Goal: Task Accomplishment & Management: Complete application form

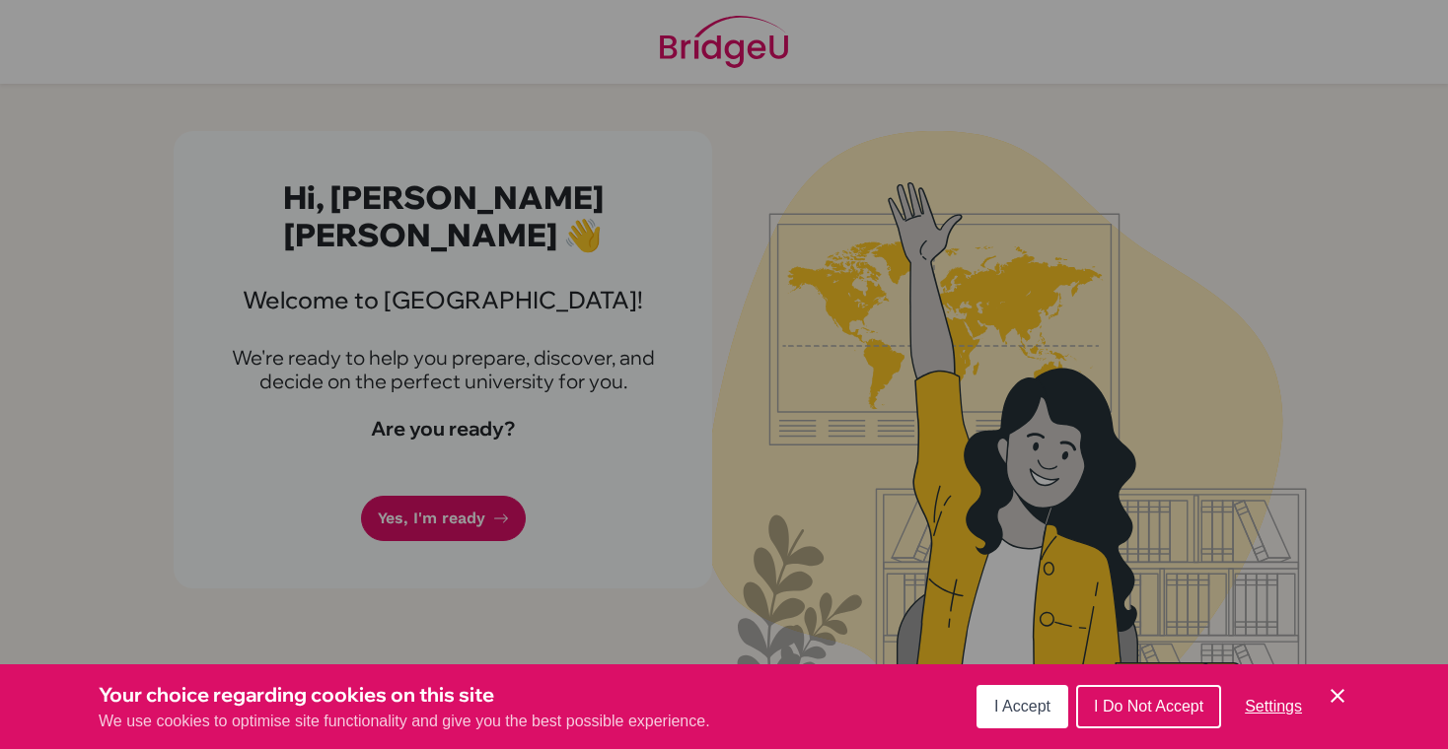
click at [1187, 516] on div "Cookie Preferences" at bounding box center [724, 374] width 1448 height 749
click at [1034, 700] on span "I Accept" at bounding box center [1022, 706] width 56 height 17
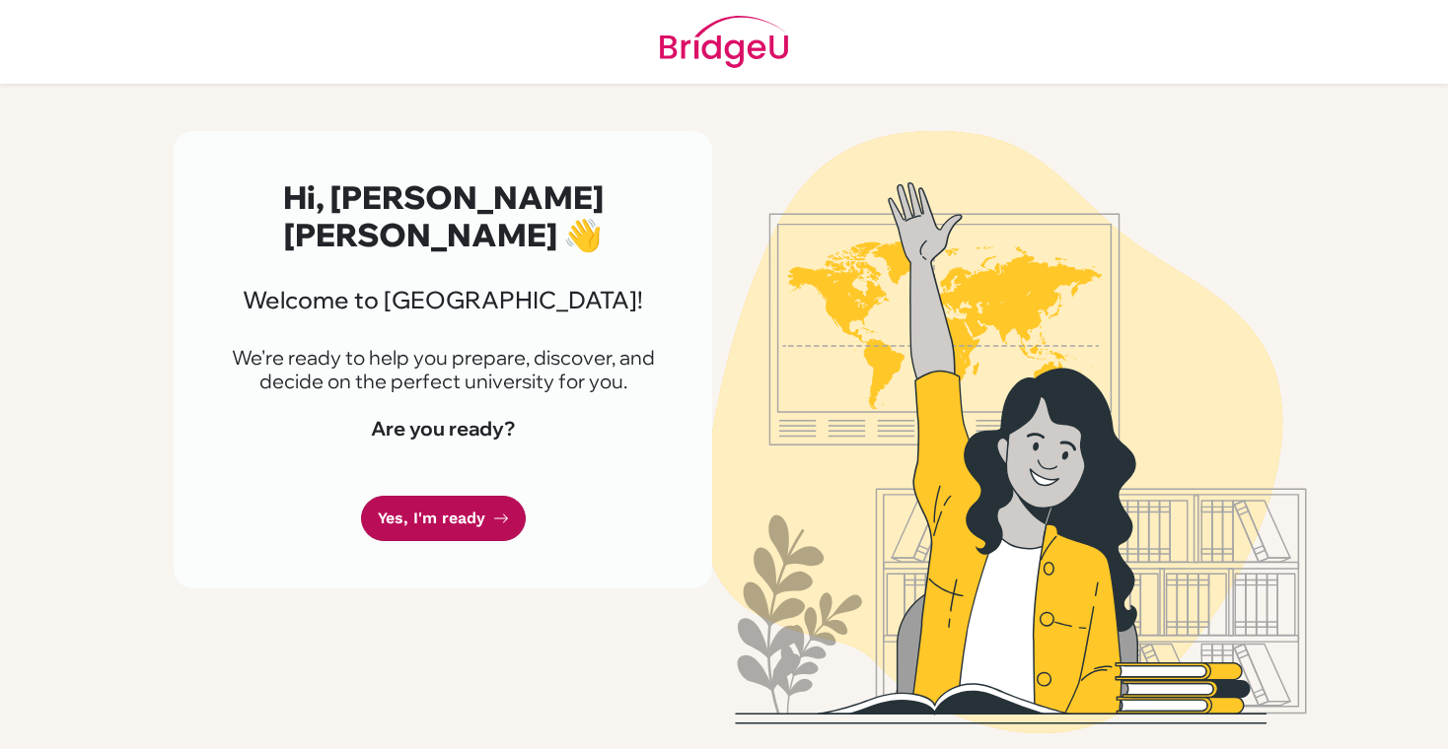
click at [476, 496] on link "Yes, I'm ready" at bounding box center [443, 519] width 165 height 46
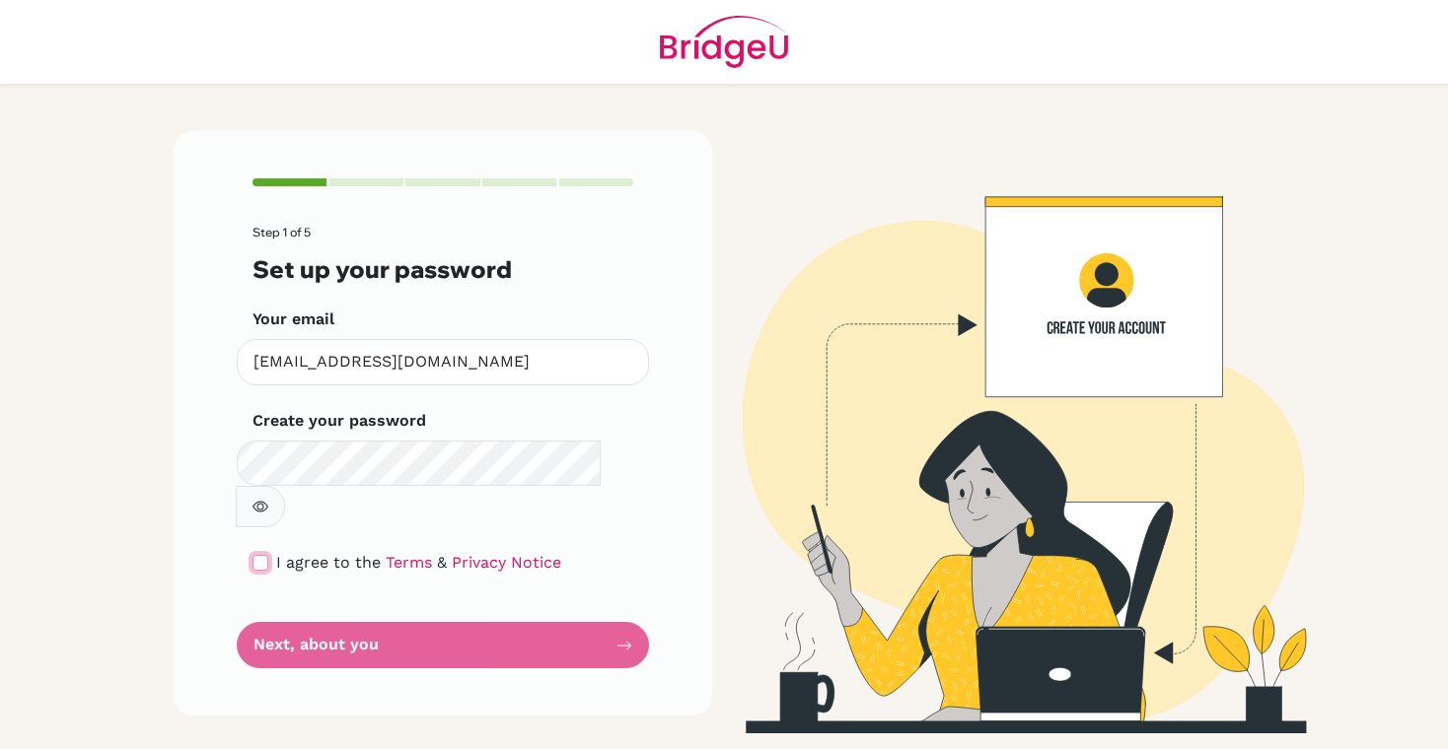
click at [260, 555] on input "checkbox" at bounding box center [260, 563] width 16 height 16
checkbox input "true"
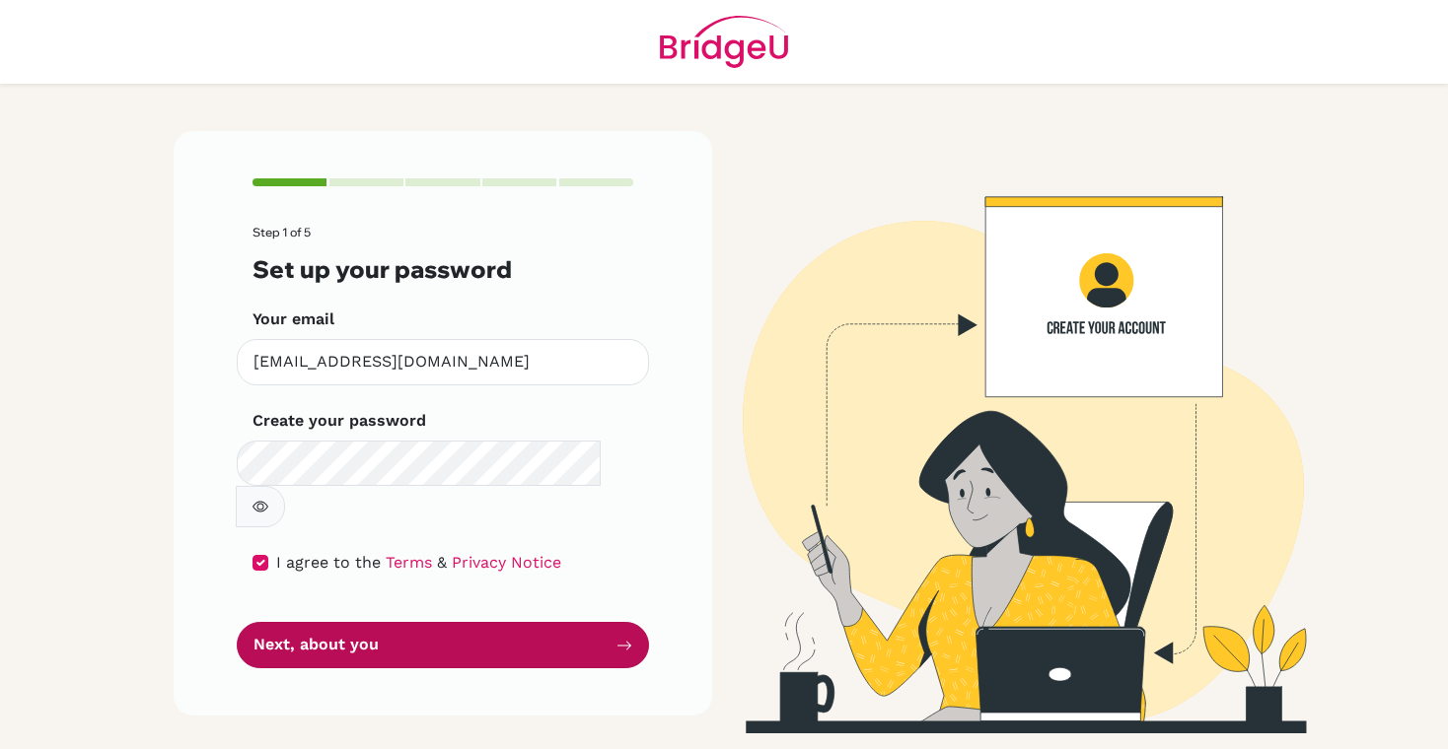
click at [330, 622] on button "Next, about you" at bounding box center [443, 645] width 412 height 46
